Goal: Understand process/instructions: Learn how to perform a task or action

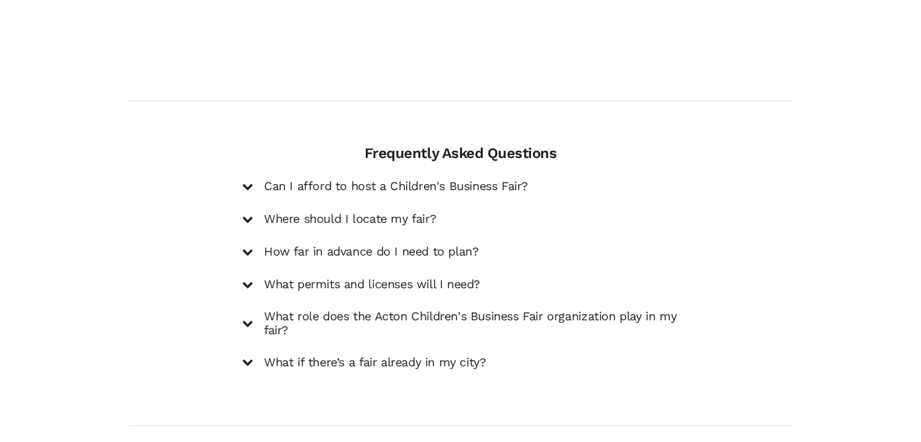
scroll to position [1752, 0]
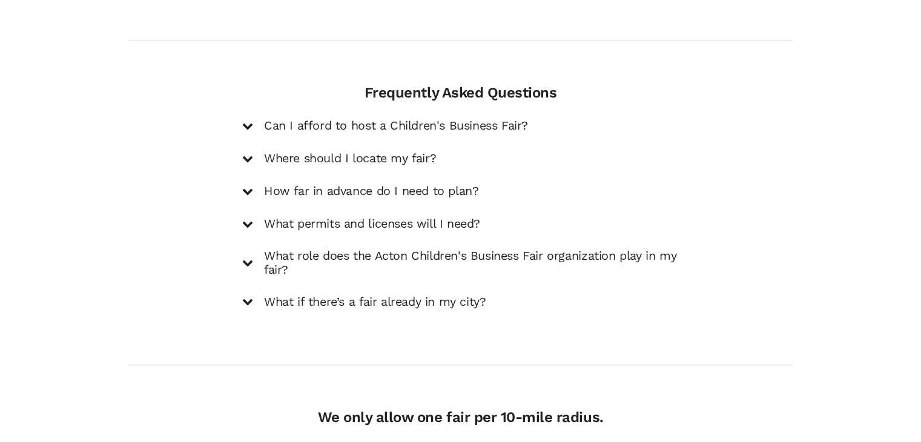
click at [388, 217] on h5 "What permits and licenses will I need?" at bounding box center [372, 224] width 216 height 15
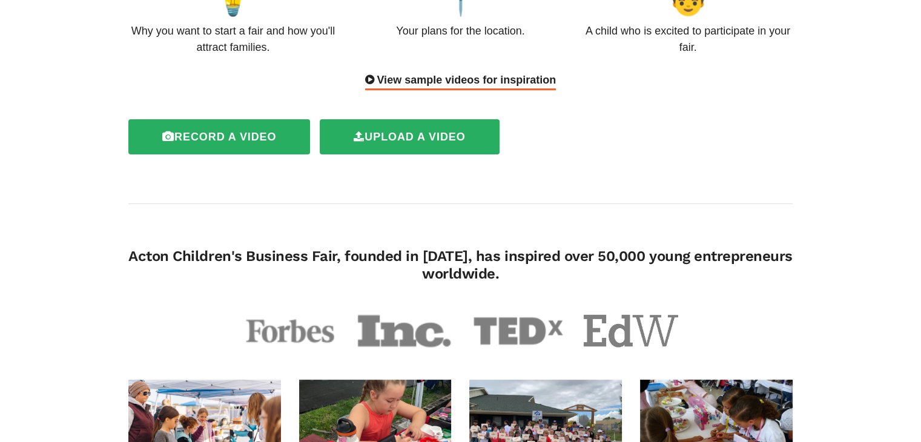
scroll to position [117, 0]
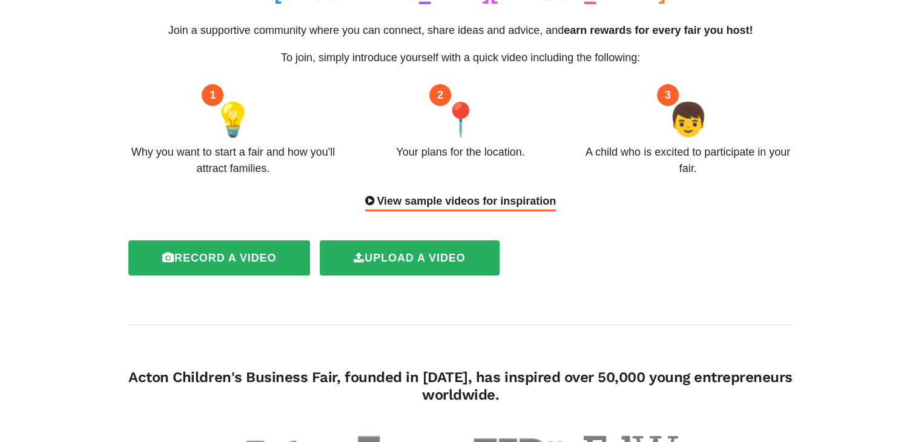
click at [426, 193] on div "View sample videos for inspiration" at bounding box center [460, 202] width 191 height 18
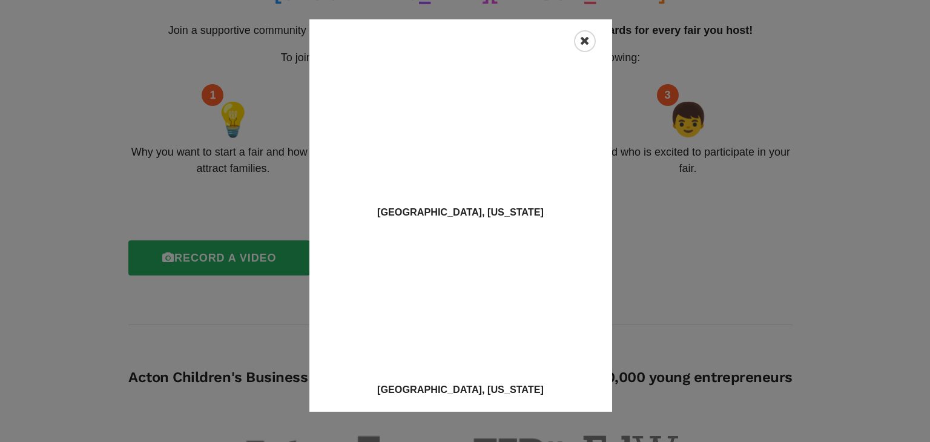
click at [580, 46] on icon "Close" at bounding box center [585, 41] width 10 height 12
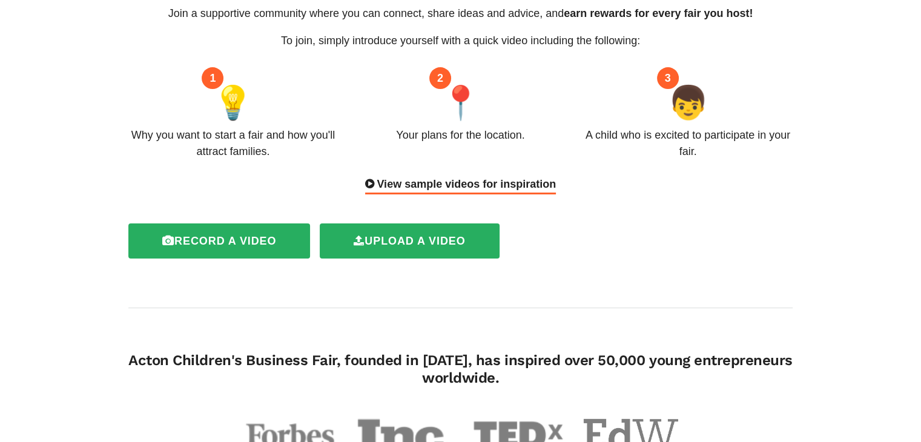
scroll to position [0, 0]
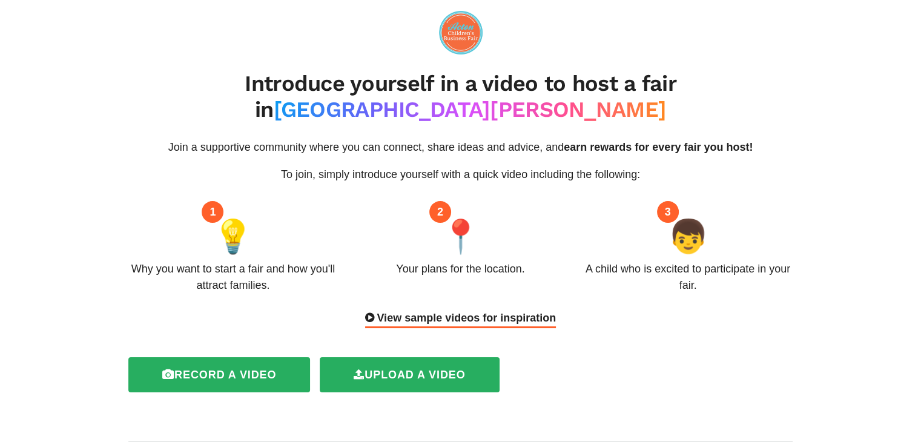
click at [526, 310] on div "View sample videos for inspiration" at bounding box center [460, 319] width 191 height 18
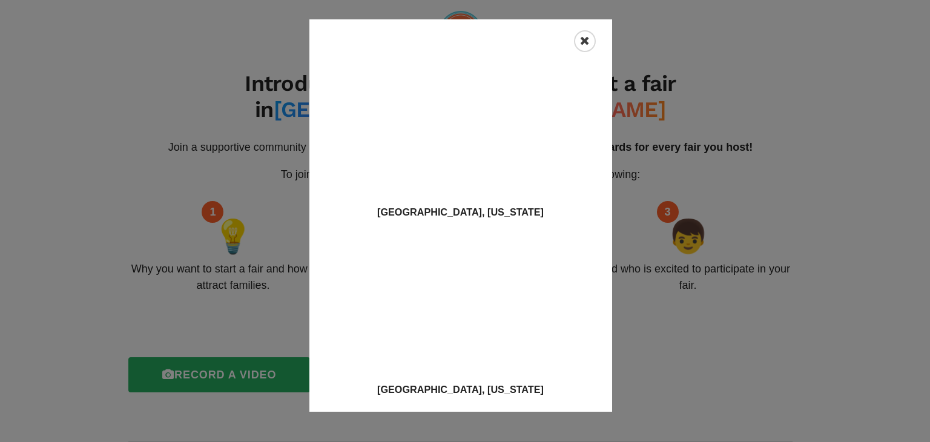
click at [583, 40] on icon "Close" at bounding box center [585, 41] width 10 height 12
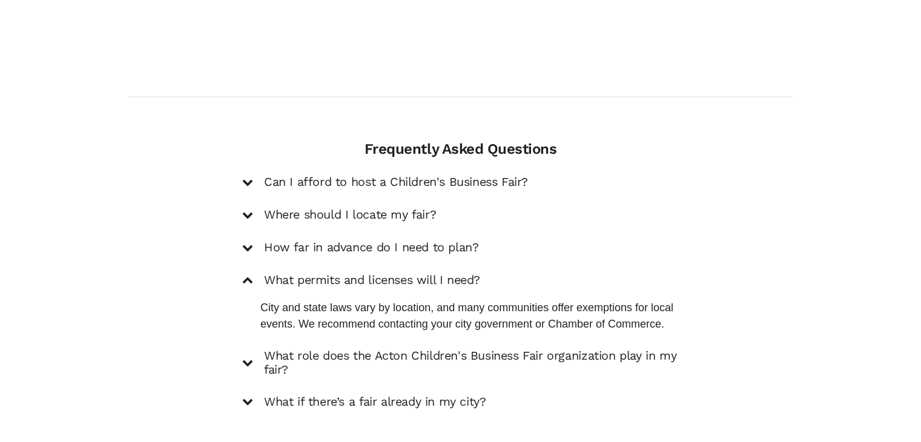
scroll to position [1917, 0]
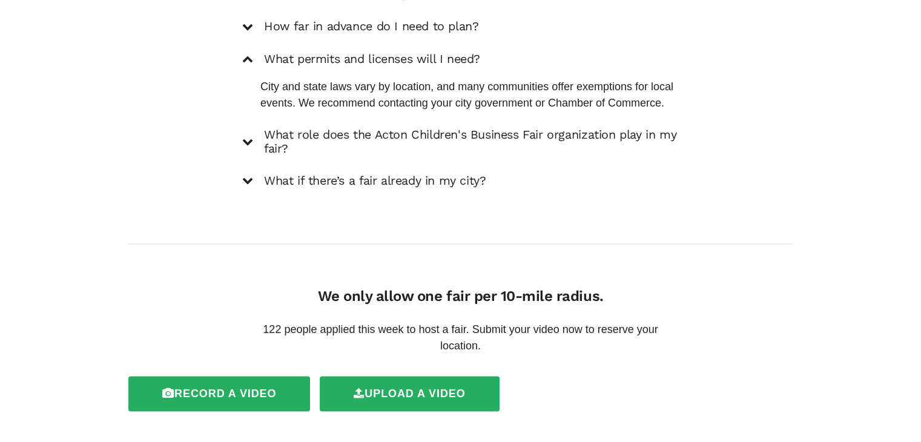
click at [598, 127] on div "Can I afford to host a Children's Business Fair? Hosting a fair can be surprisi…" at bounding box center [460, 71] width 437 height 236
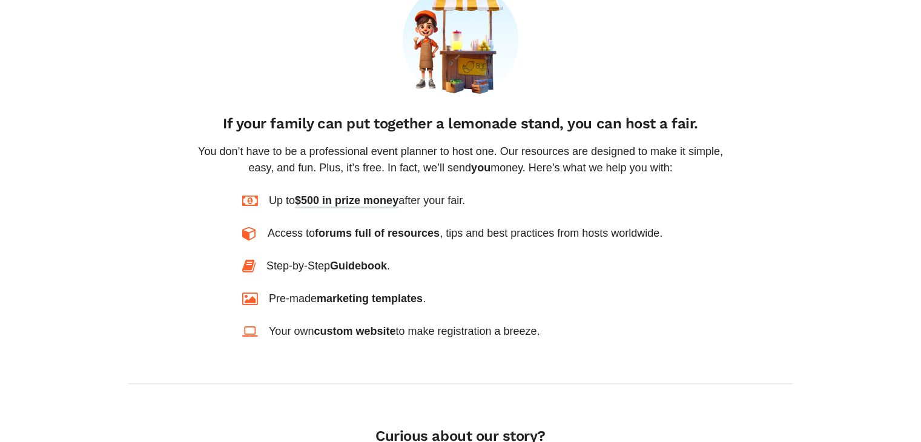
scroll to position [766, 0]
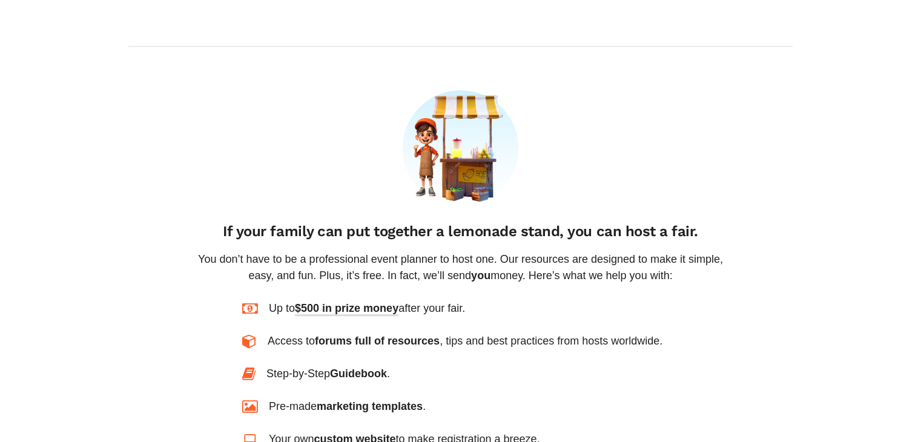
click at [397, 302] on span "$500 in prize money" at bounding box center [347, 309] width 104 height 14
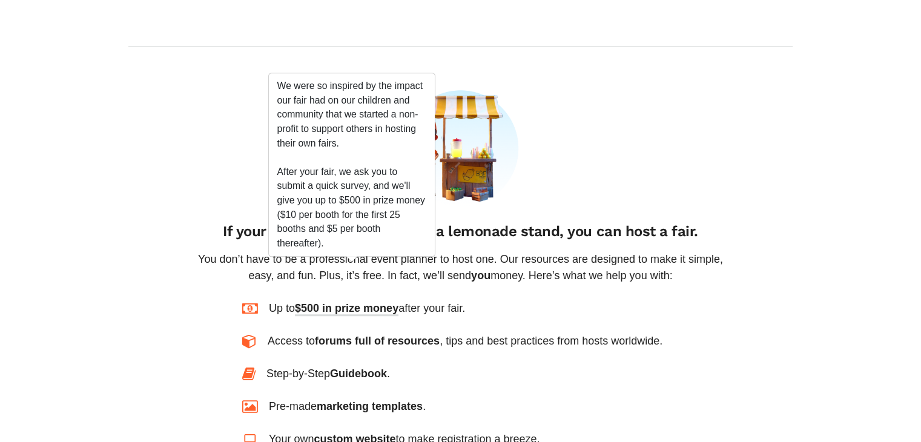
click at [405, 335] on span "forums full of resources" at bounding box center [377, 341] width 125 height 12
drag, startPoint x: 422, startPoint y: 331, endPoint x: 411, endPoint y: 324, distance: 12.6
click at [421, 366] on div "Step-by-Step Guidebook ." at bounding box center [460, 374] width 437 height 16
drag, startPoint x: 582, startPoint y: 318, endPoint x: 523, endPoint y: 311, distance: 59.2
click at [581, 317] on div "Up to $500 in prize money after your fair. Access to forums full of resources ,…" at bounding box center [460, 373] width 437 height 147
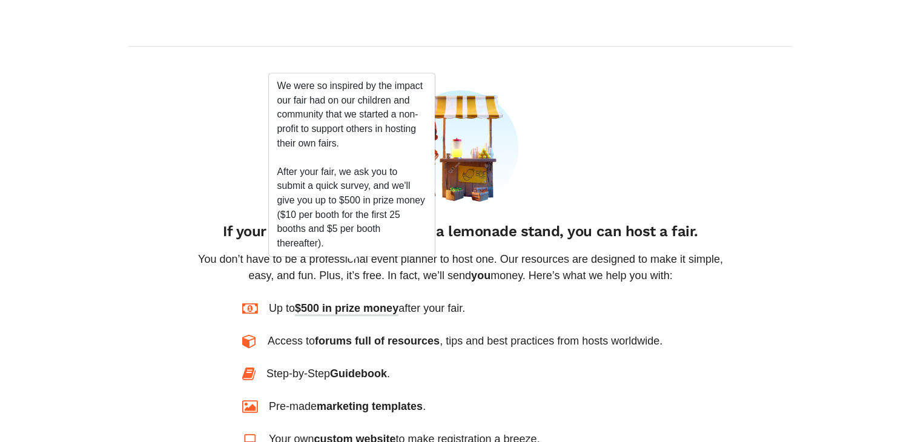
click at [375, 300] on div "Up to $500 in prize money after your fair. Access to forums full of resources ,…" at bounding box center [460, 373] width 437 height 147
click at [342, 302] on span "$500 in prize money" at bounding box center [347, 309] width 104 height 14
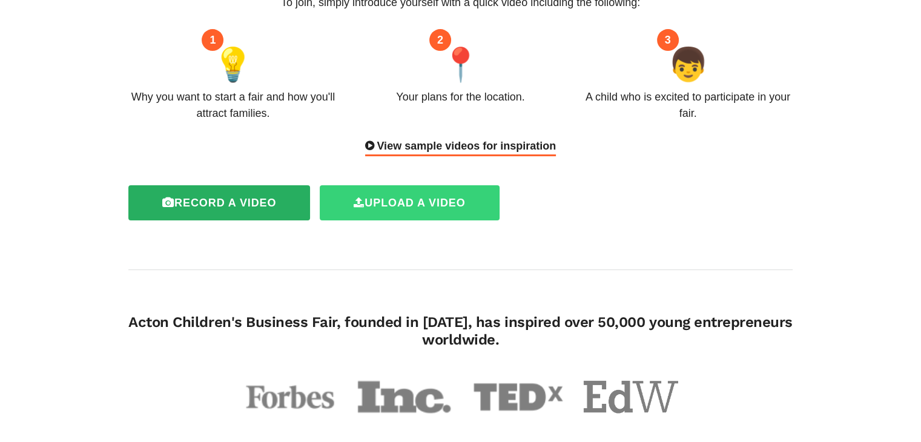
scroll to position [0, 0]
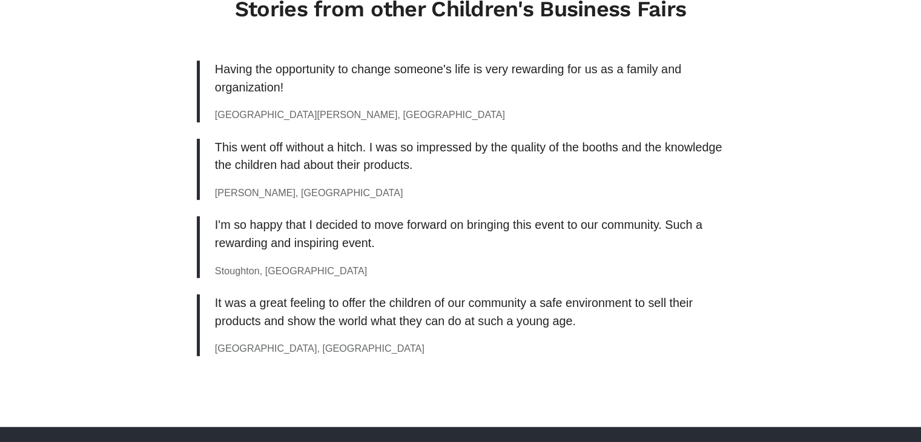
scroll to position [969, 0]
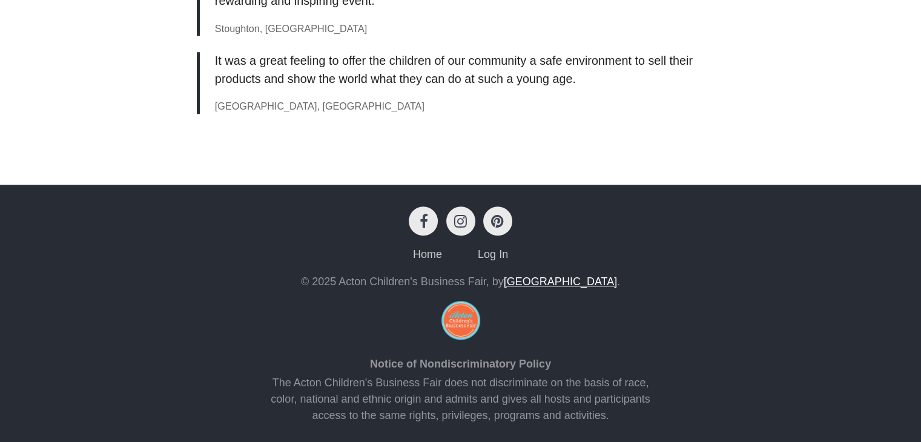
click at [568, 277] on link "[GEOGRAPHIC_DATA]" at bounding box center [560, 282] width 113 height 12
